Goal: Task Accomplishment & Management: Complete application form

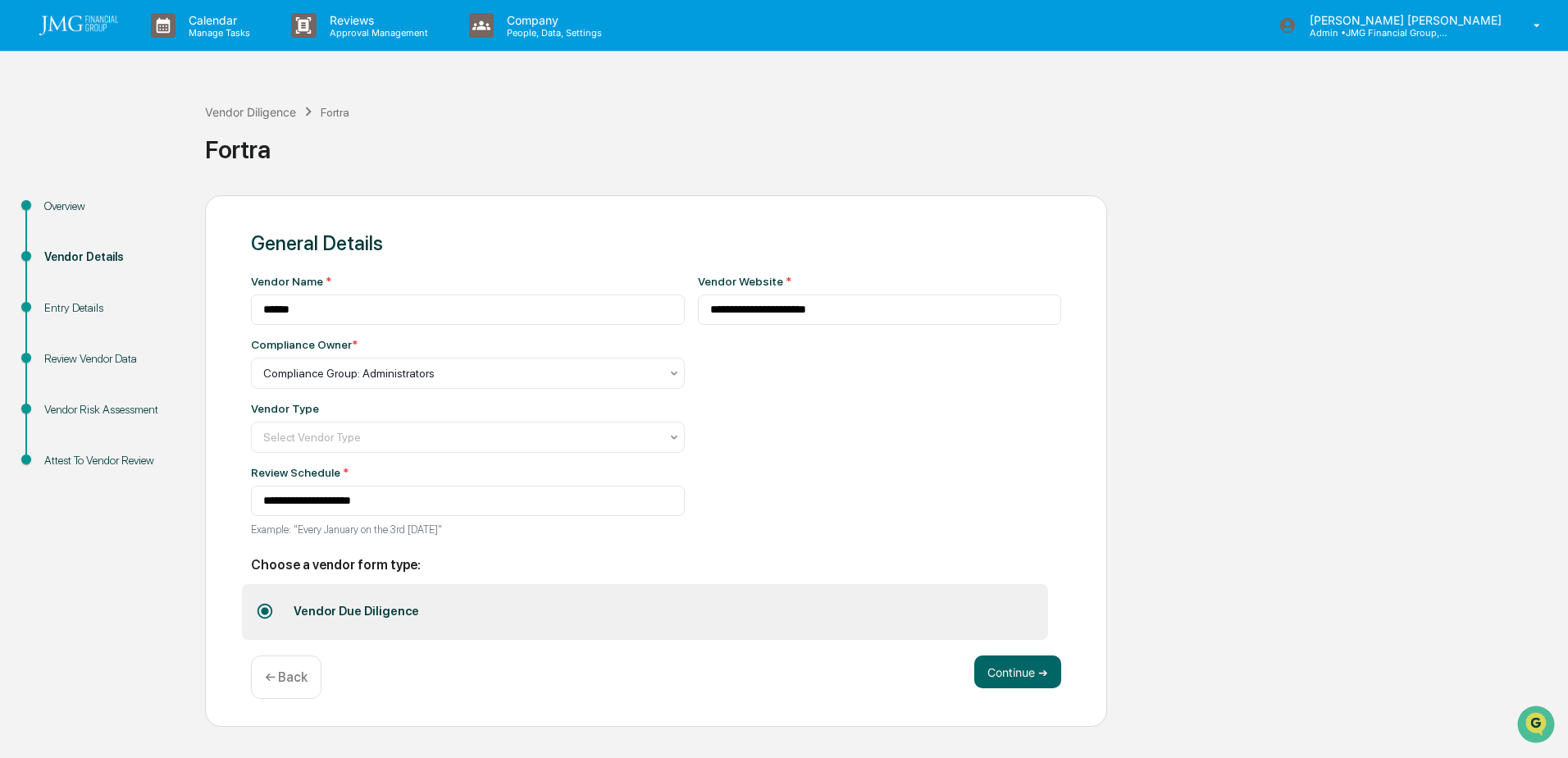
drag, startPoint x: 104, startPoint y: 23, endPoint x: 166, endPoint y: 71, distance: 78.4
click at [104, 23] on img at bounding box center [79, 25] width 79 height 20
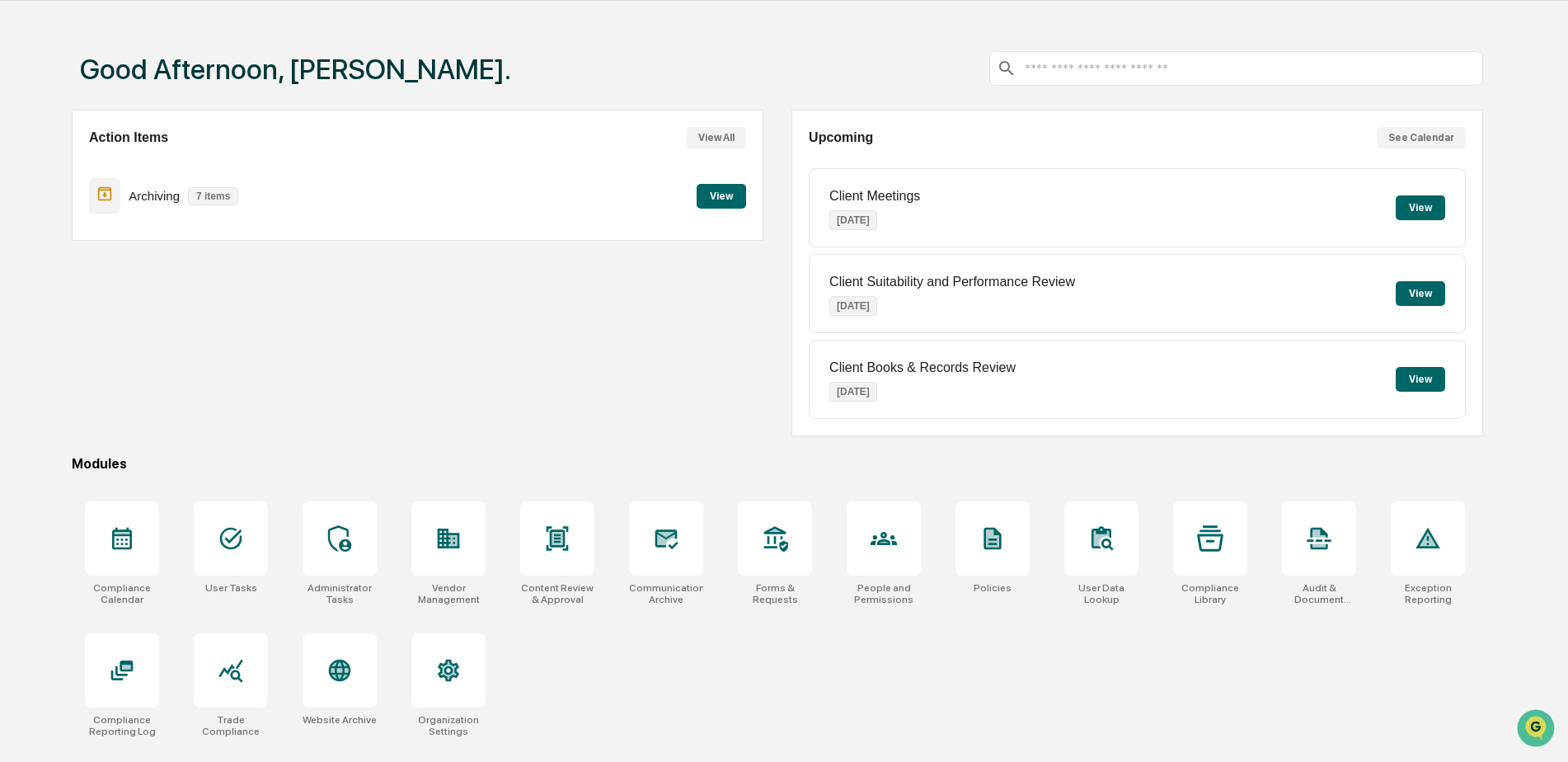
scroll to position [78, 0]
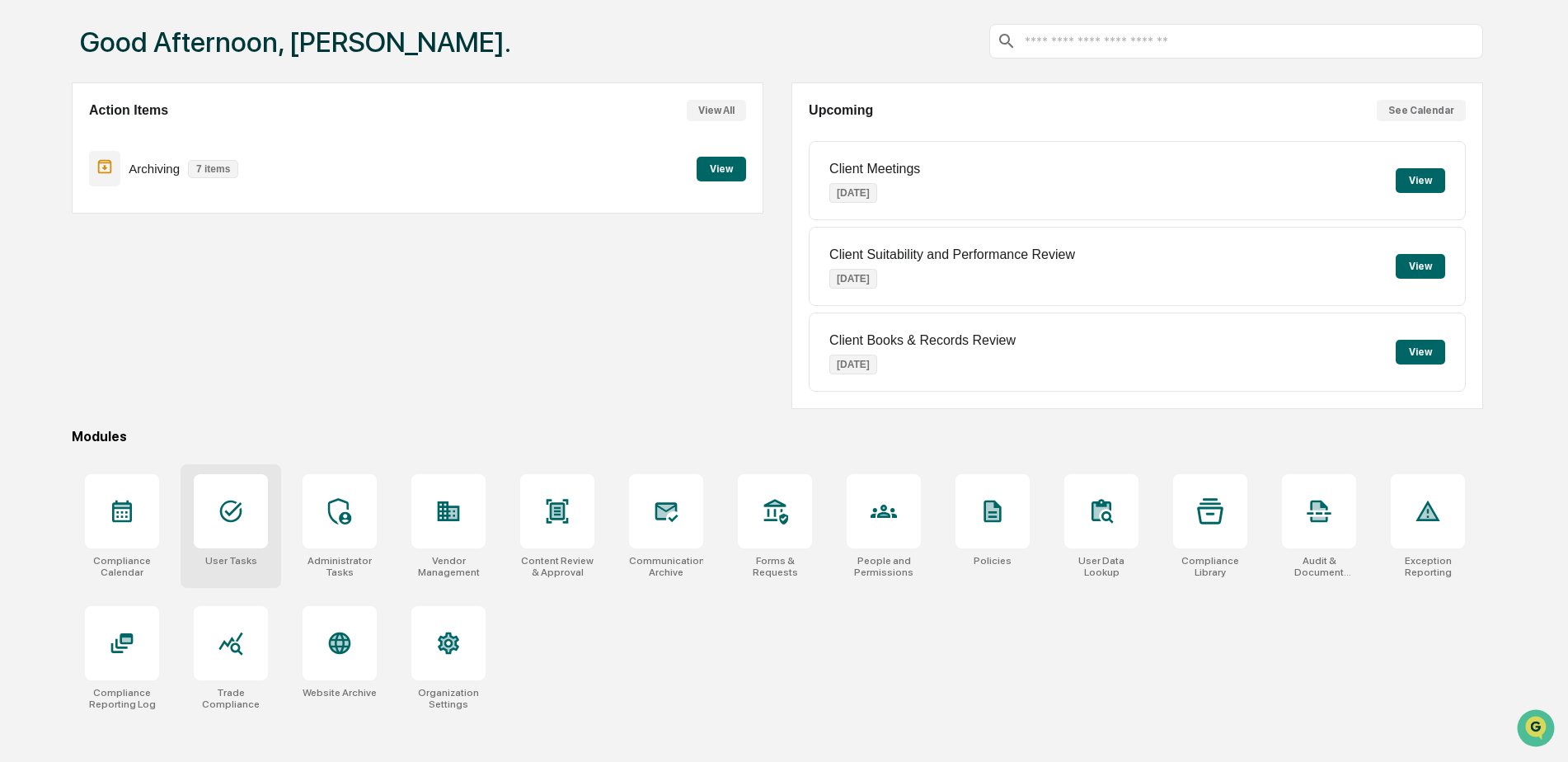
click at [229, 535] on div at bounding box center [231, 511] width 74 height 74
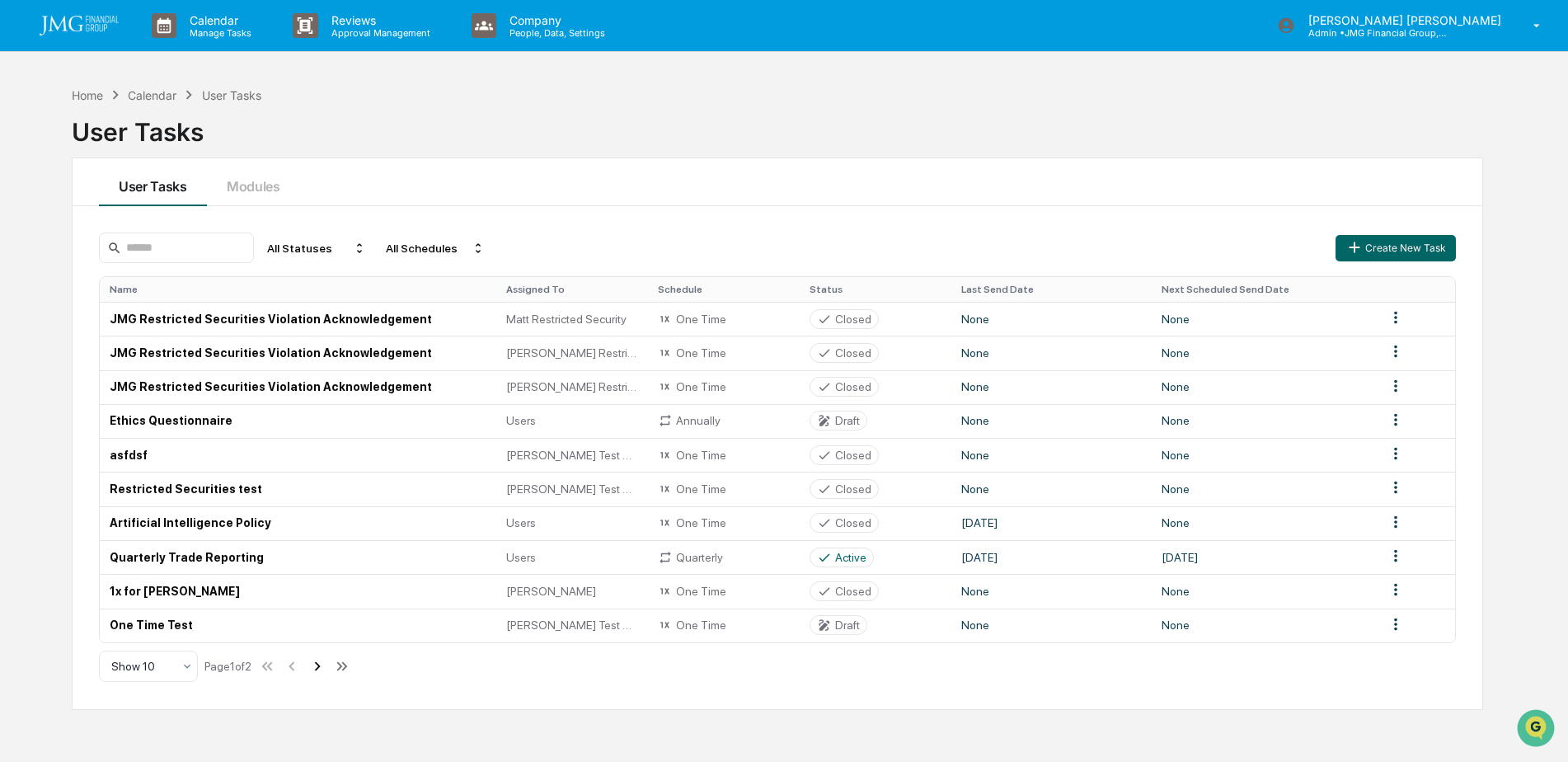
click at [321, 667] on icon at bounding box center [318, 666] width 6 height 9
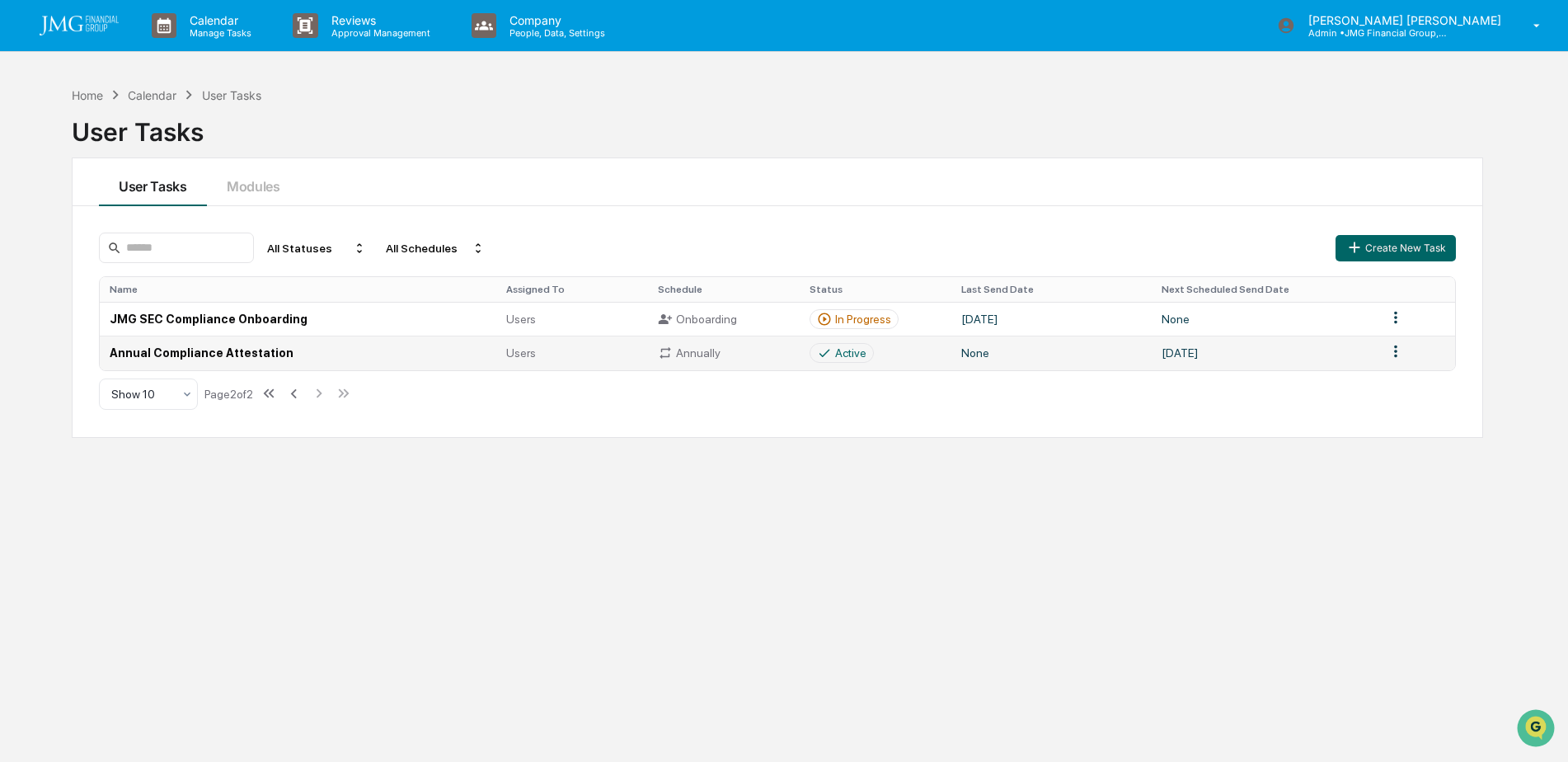
click at [383, 350] on td "Annual Compliance Attestation" at bounding box center [297, 353] width 396 height 34
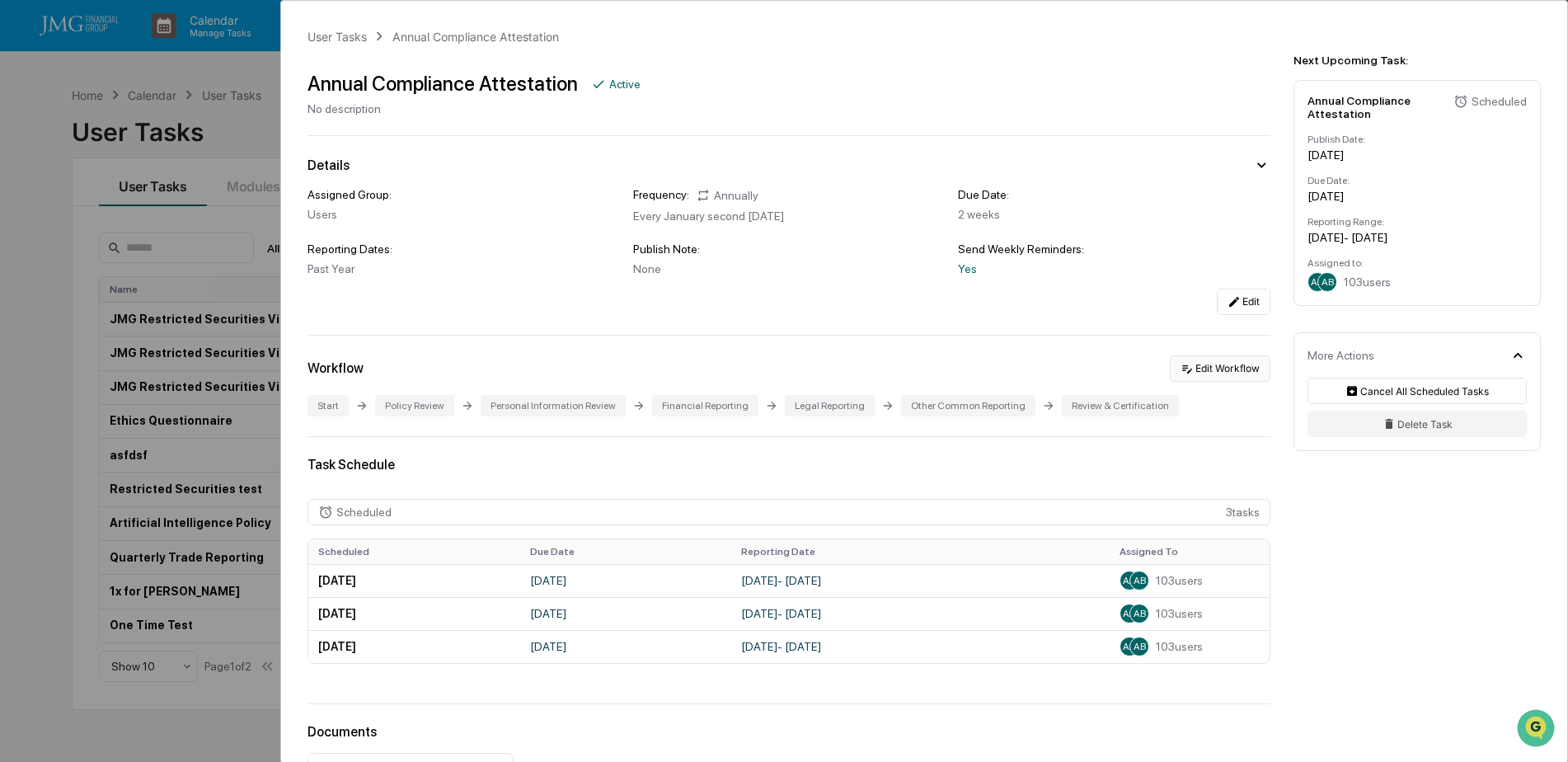
click at [1214, 373] on button "Edit Workflow" at bounding box center [1220, 369] width 100 height 26
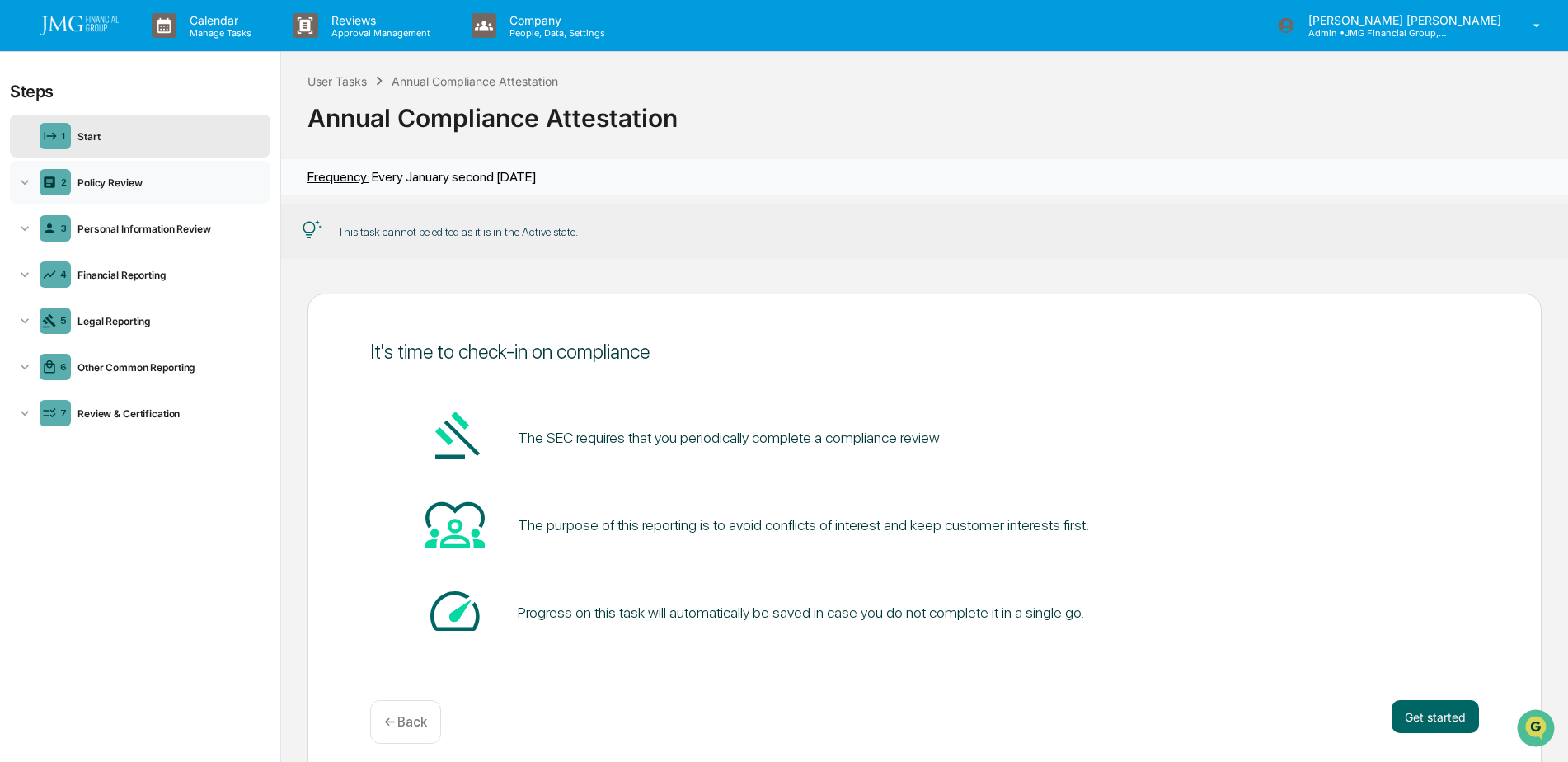
click at [140, 182] on div "Policy Review" at bounding box center [167, 182] width 193 height 12
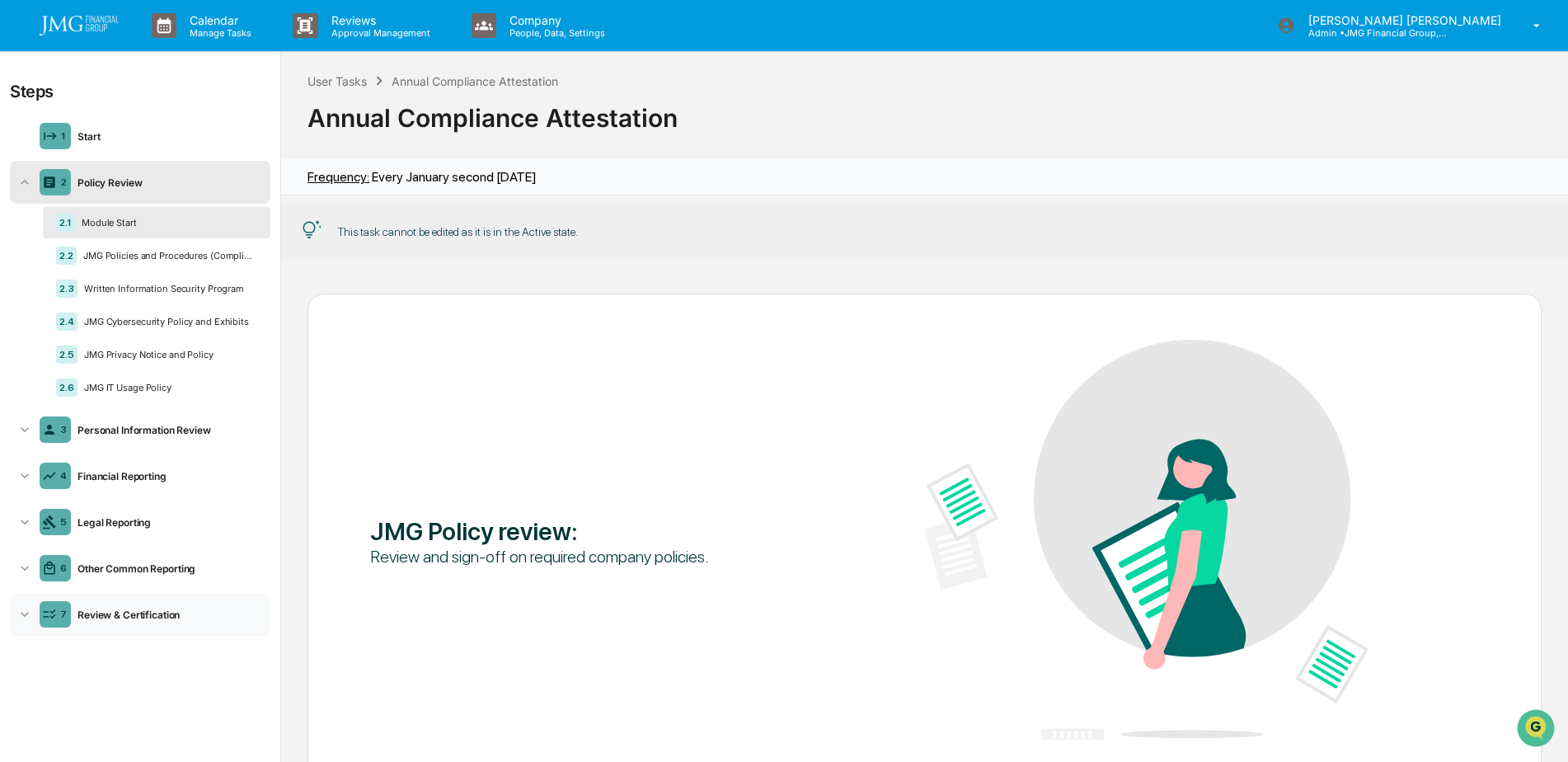
click at [129, 611] on div "Review & Certification" at bounding box center [167, 614] width 193 height 12
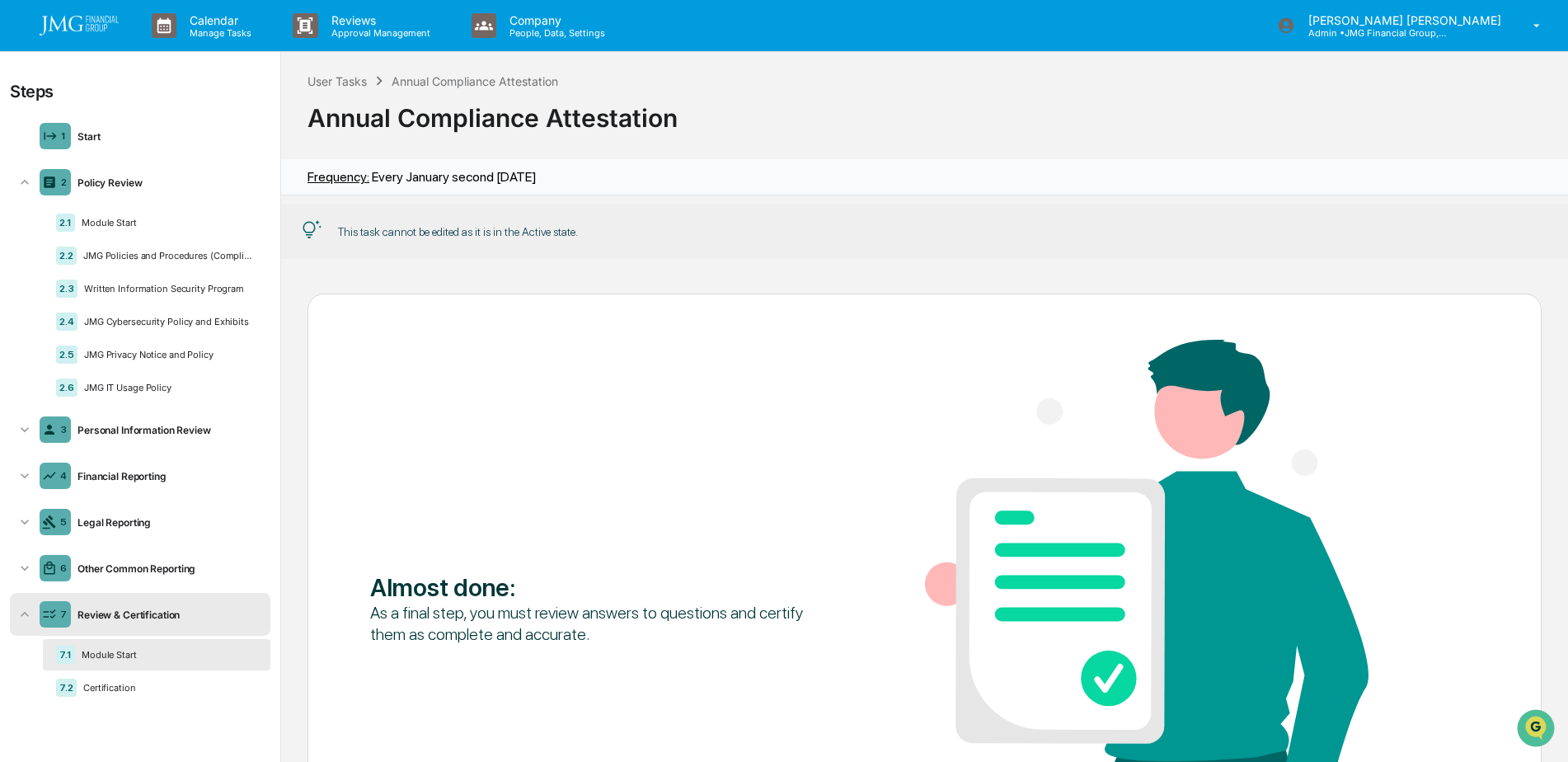
scroll to position [1, 0]
click at [124, 686] on div "Certification" at bounding box center [166, 686] width 181 height 11
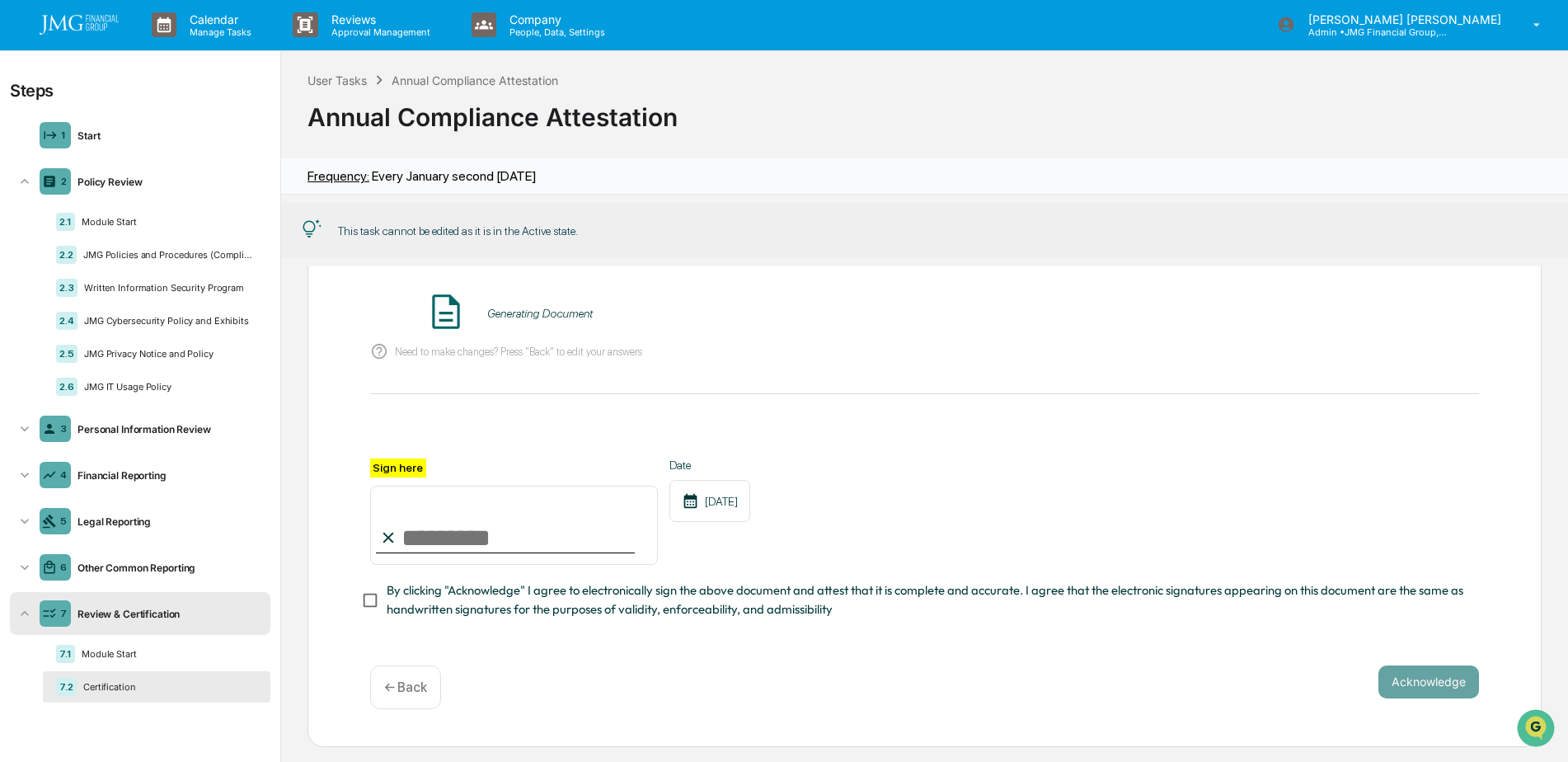
scroll to position [133, 0]
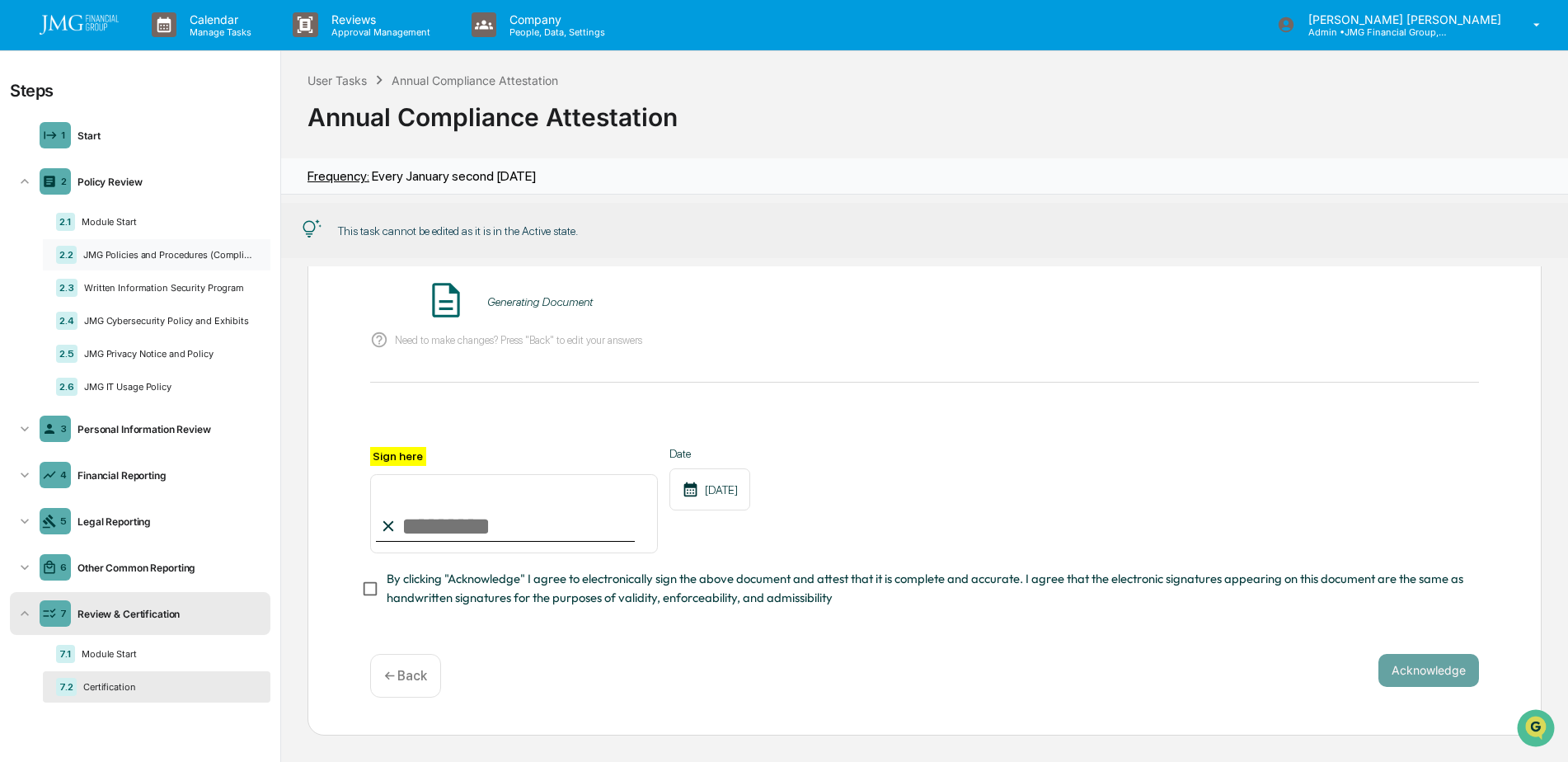
click at [190, 259] on div "JMG Policies and Procedures (Compliance Manual and Exhibits)" at bounding box center [166, 254] width 181 height 11
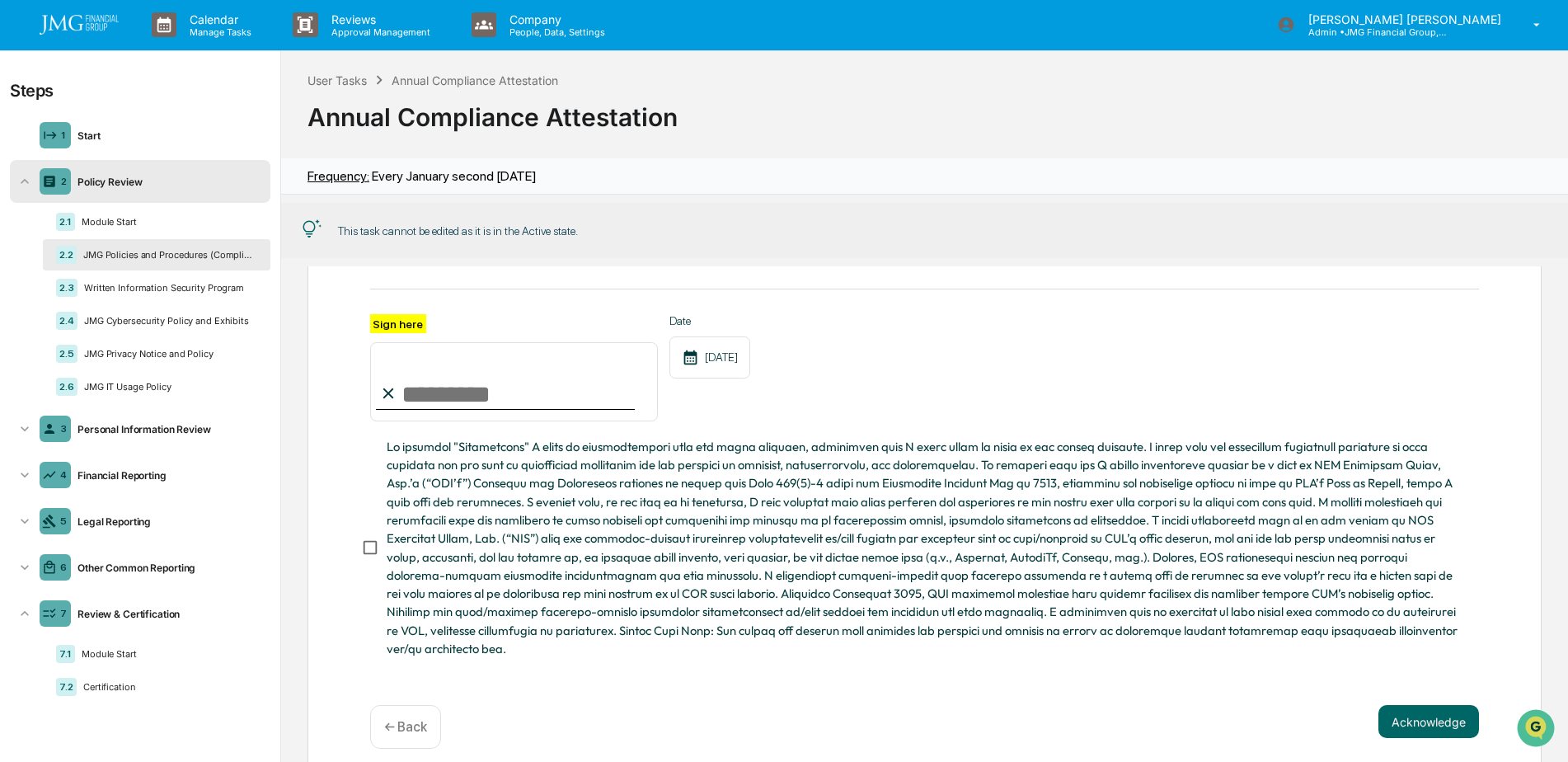
scroll to position [216, 0]
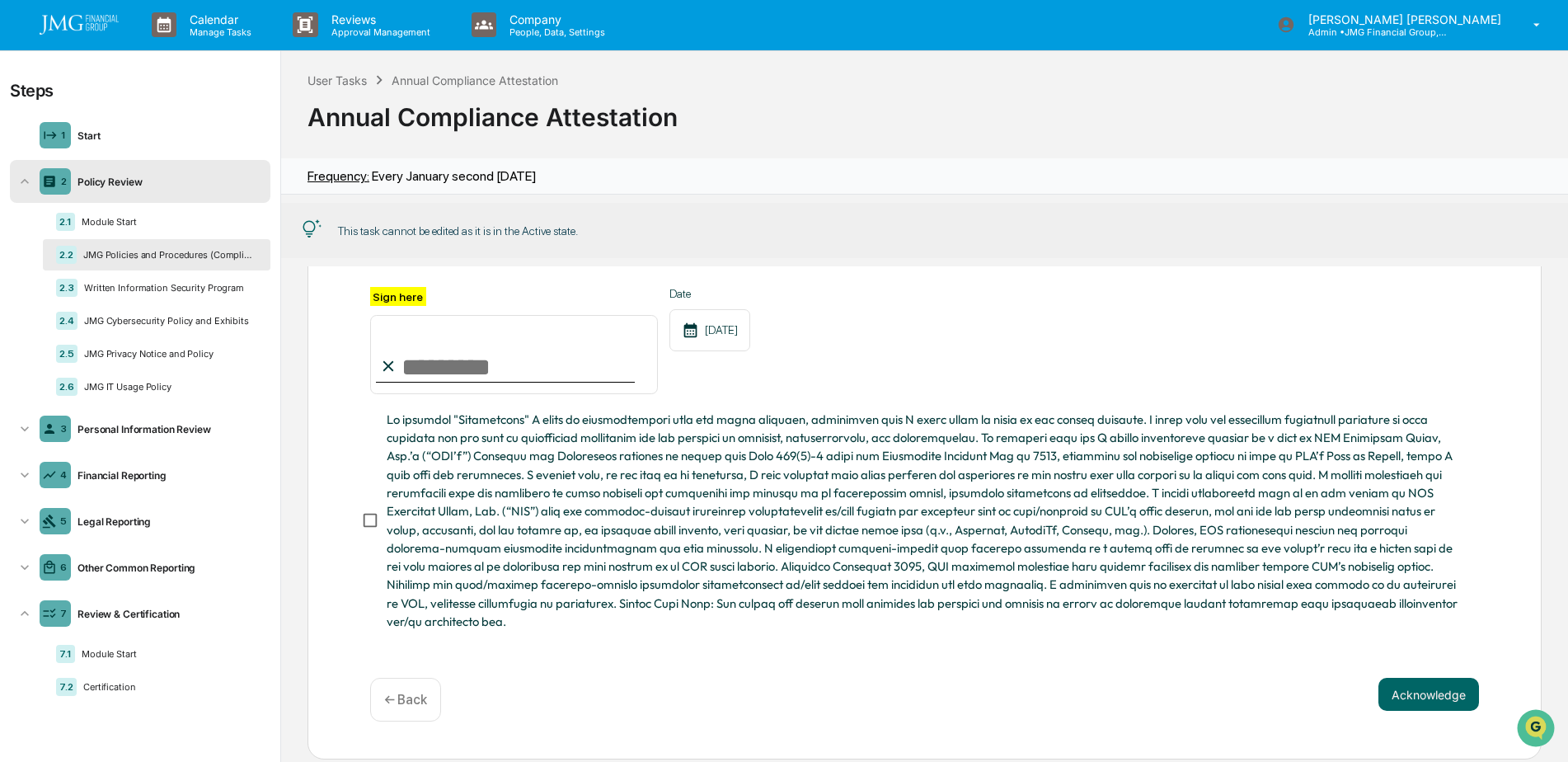
click at [591, 718] on div "Acknowledge ← Back" at bounding box center [924, 700] width 1109 height 43
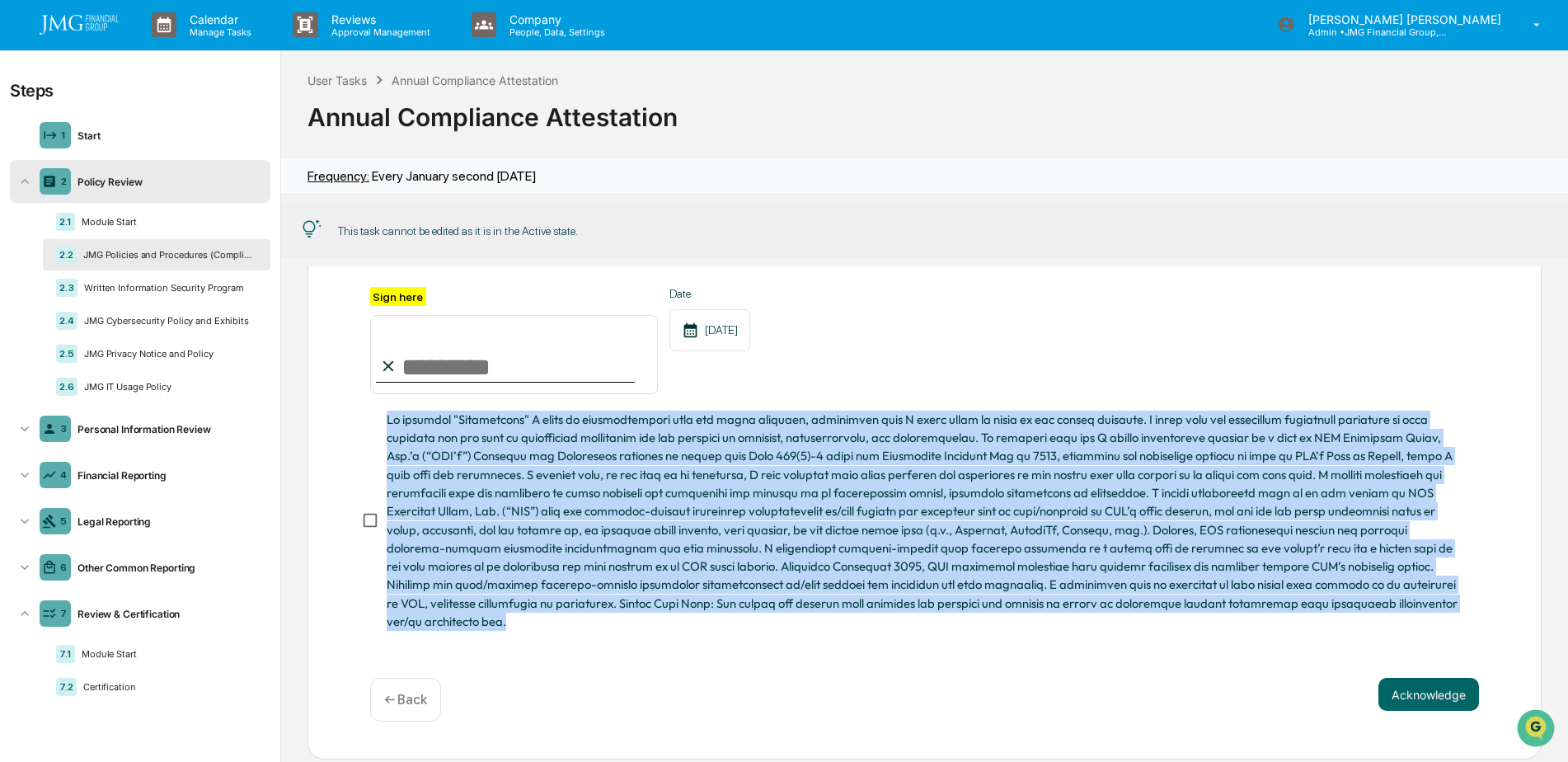
drag, startPoint x: 514, startPoint y: 627, endPoint x: 390, endPoint y: 422, distance: 239.6
click at [390, 422] on span at bounding box center [926, 520] width 1079 height 220
drag, startPoint x: 390, startPoint y: 422, endPoint x: 501, endPoint y: 447, distance: 113.8
copy span "By clicking "Acknowledge" I agree to electronically sign the above document, in…"
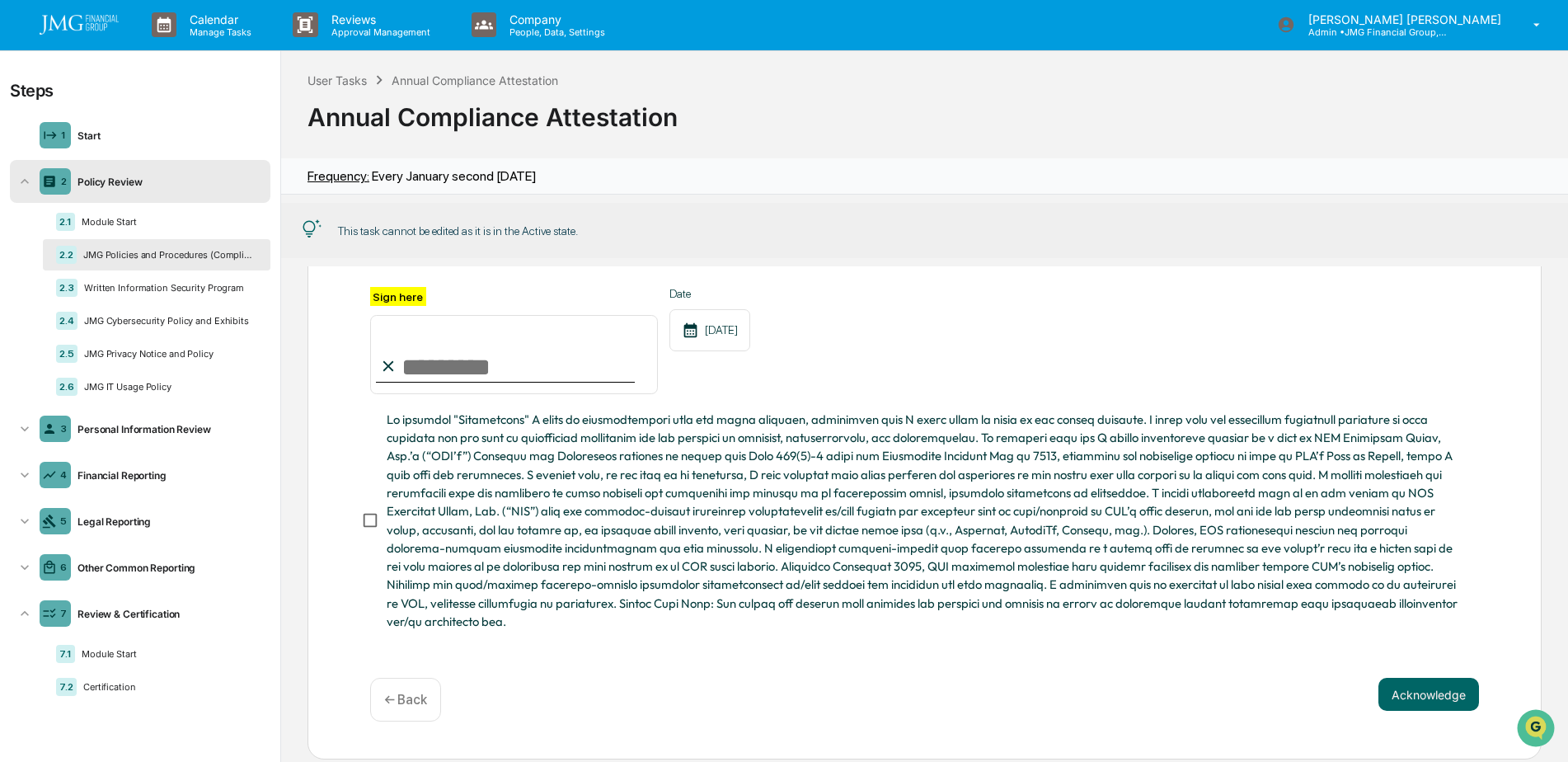
click at [1325, 394] on div "Sign here Date 09/04/2025" at bounding box center [924, 339] width 1109 height 107
click at [68, 9] on link at bounding box center [89, 25] width 99 height 51
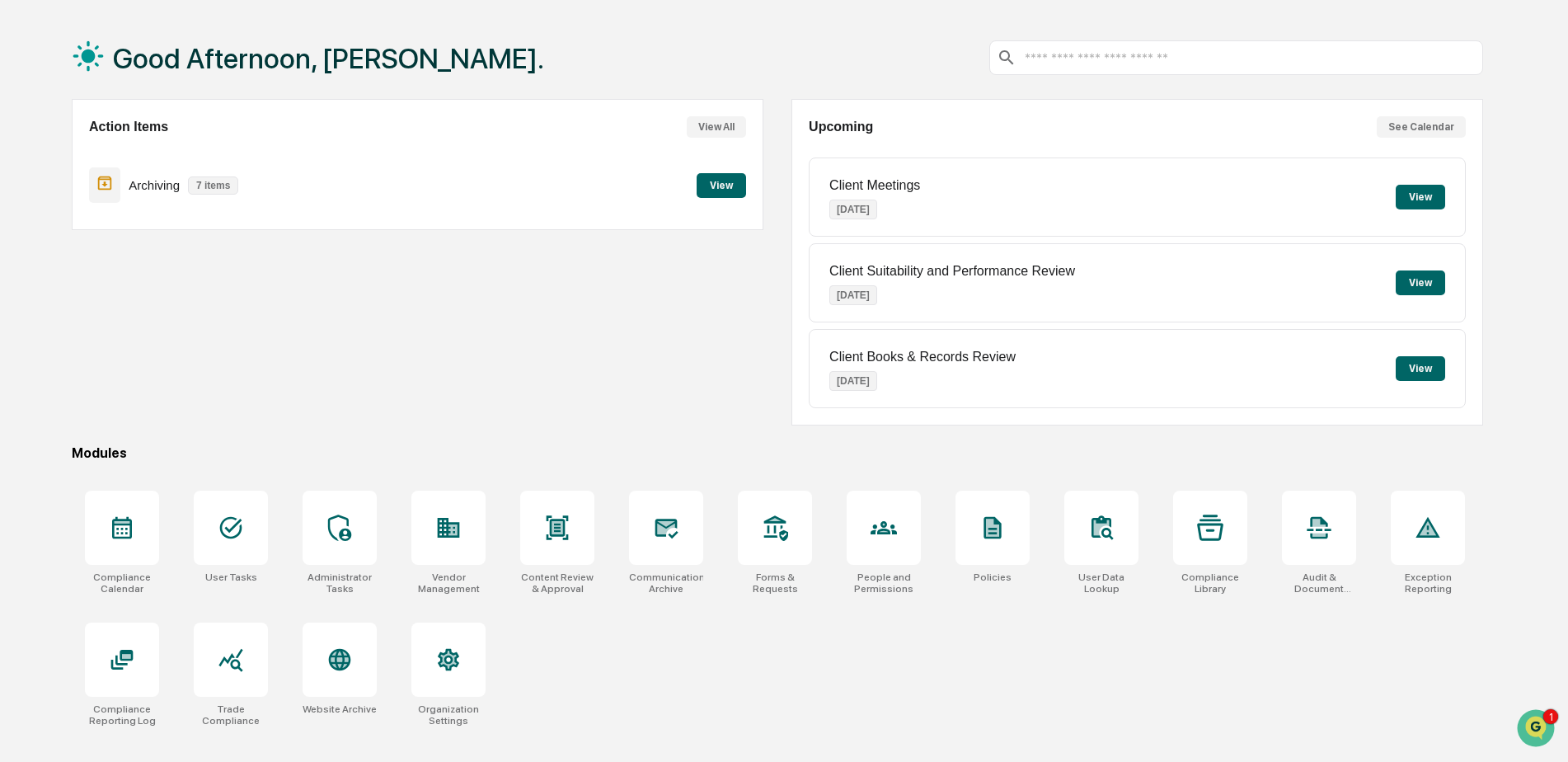
scroll to position [78, 0]
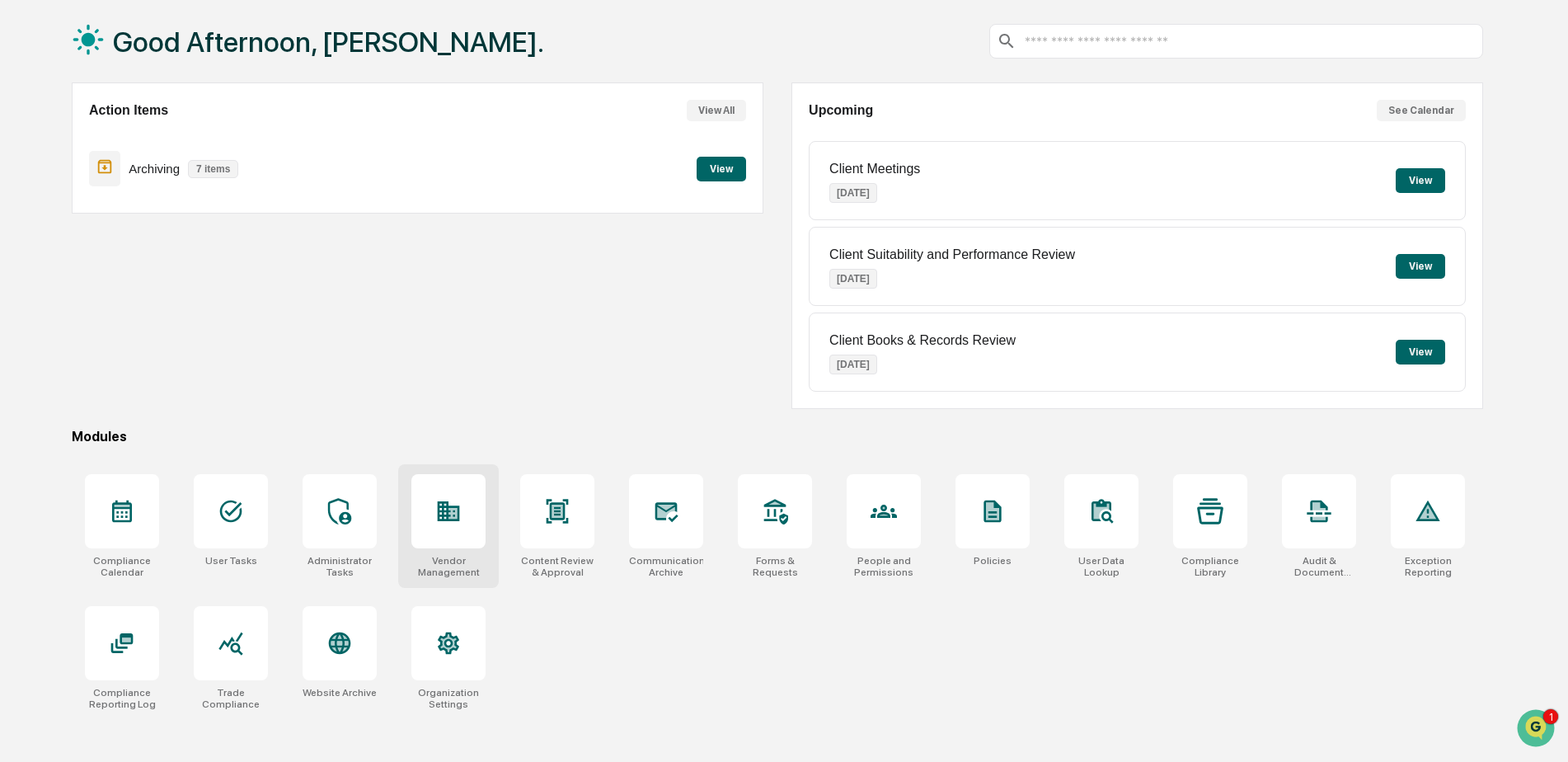
click at [461, 498] on icon at bounding box center [448, 511] width 26 height 26
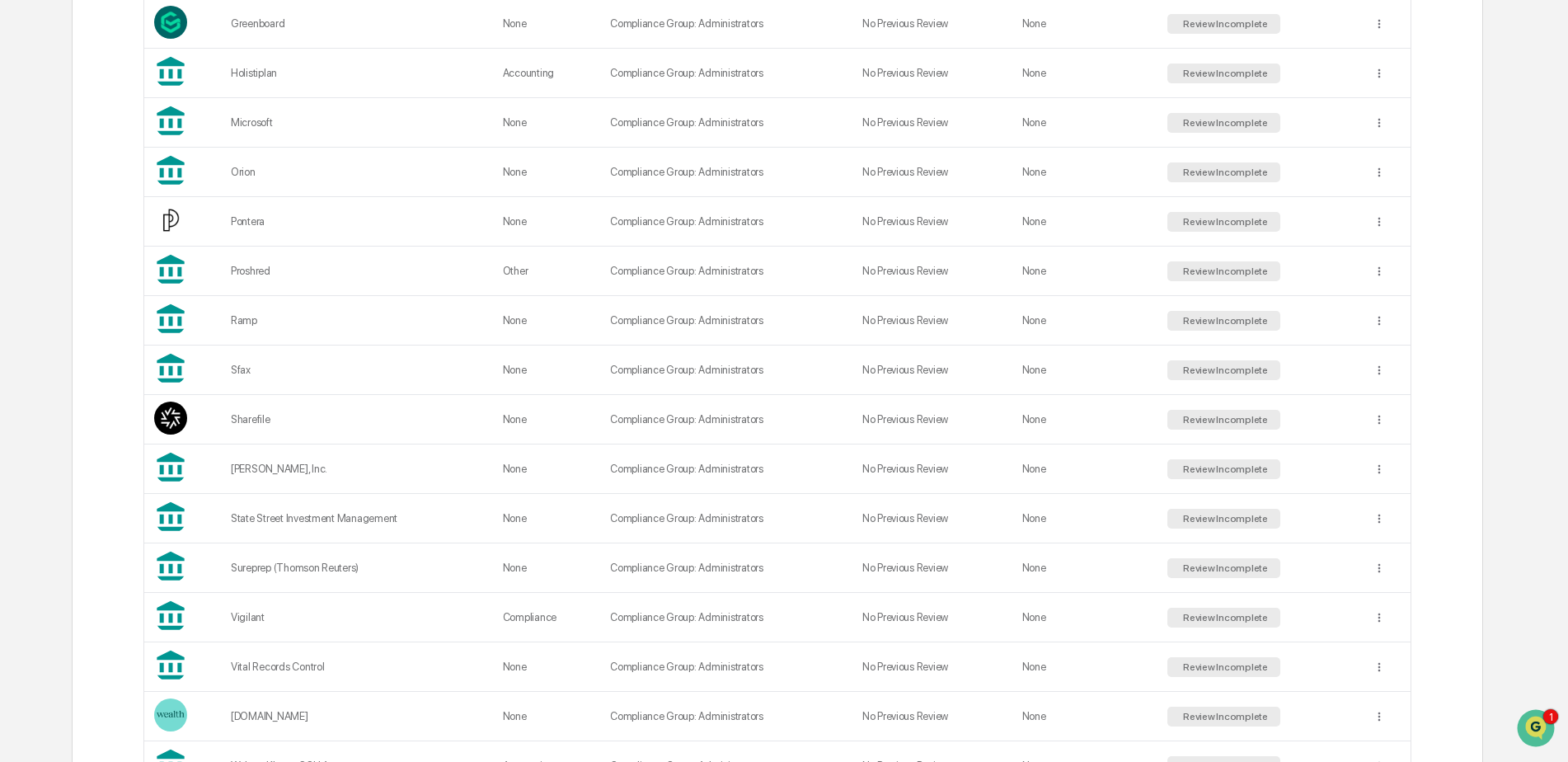
scroll to position [1154, 0]
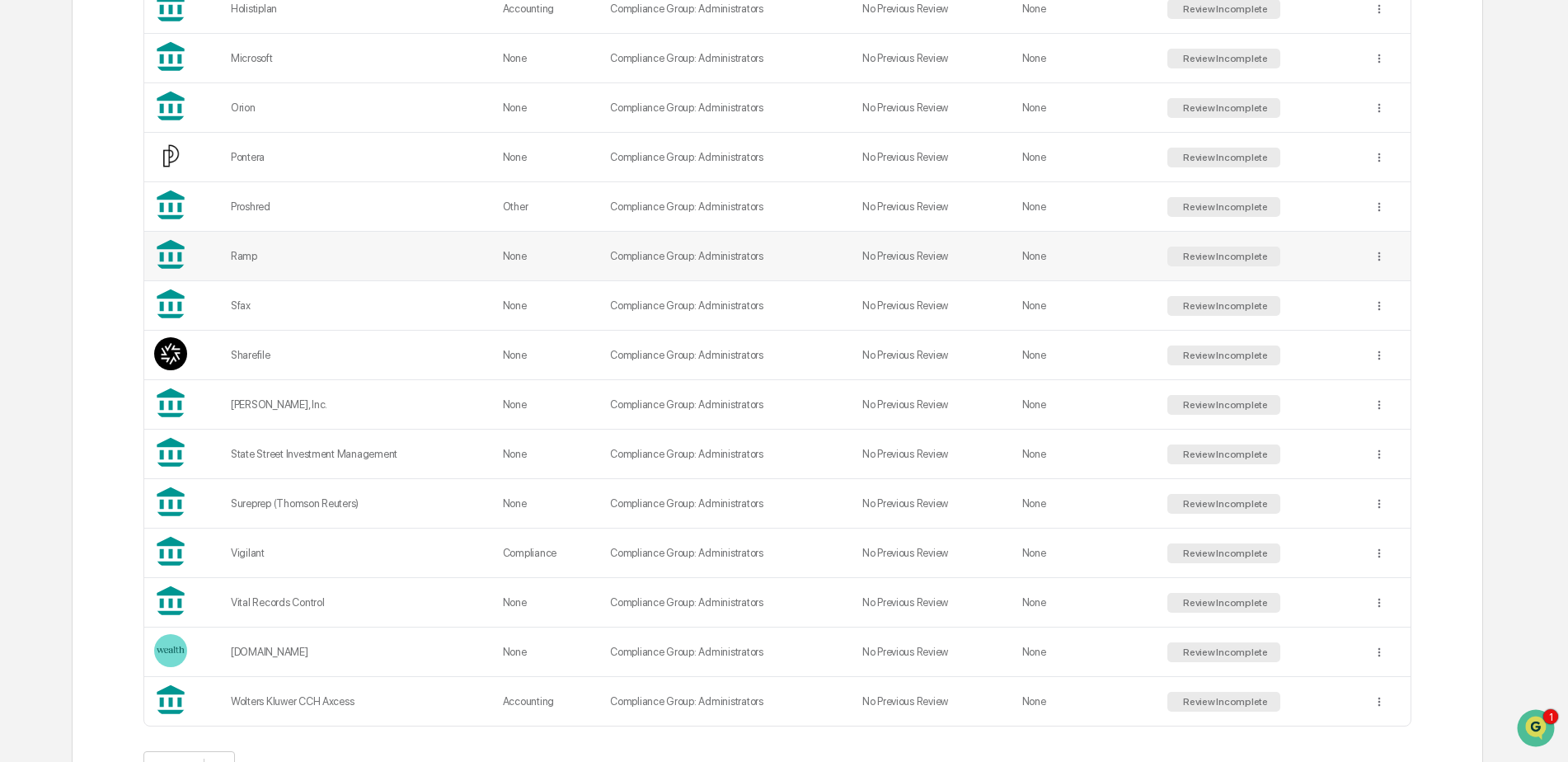
click at [392, 256] on div "Ramp" at bounding box center [357, 255] width 253 height 12
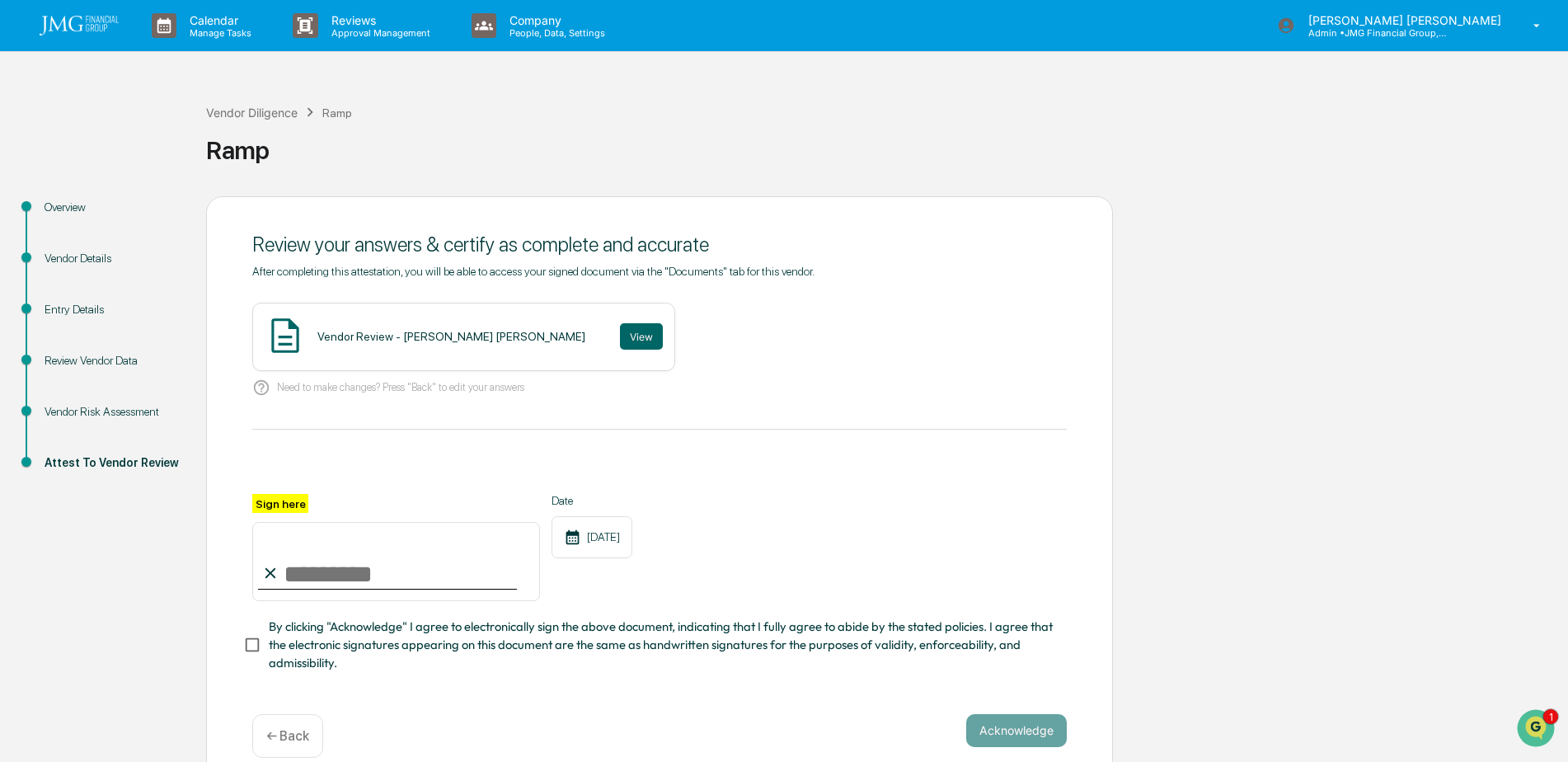
click at [90, 261] on div "Vendor Details" at bounding box center [112, 258] width 135 height 17
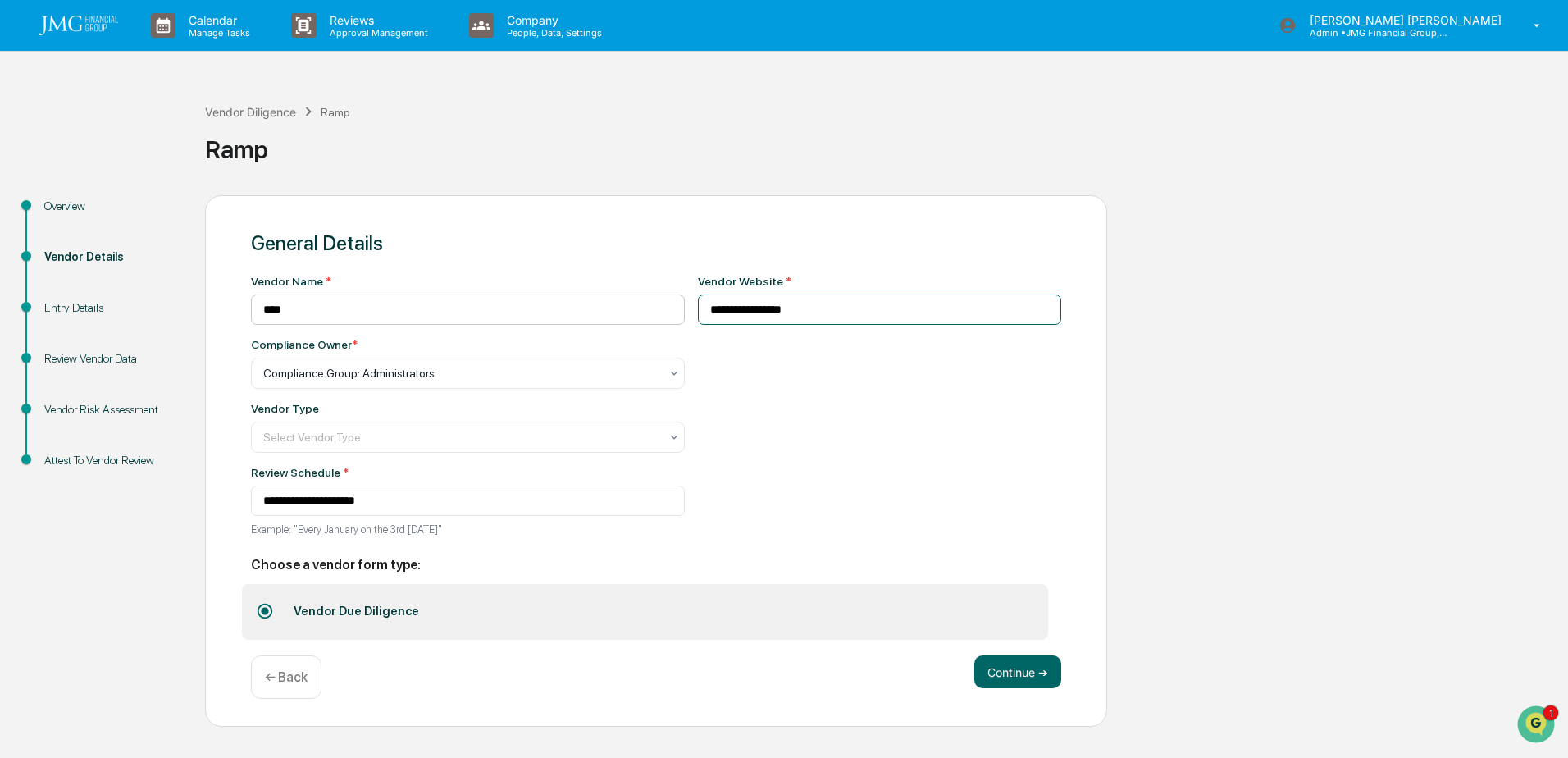
drag, startPoint x: 728, startPoint y: 304, endPoint x: 667, endPoint y: 305, distance: 61.0
click at [667, 305] on div "**********" at bounding box center [656, 410] width 810 height 272
